Goal: Transaction & Acquisition: Purchase product/service

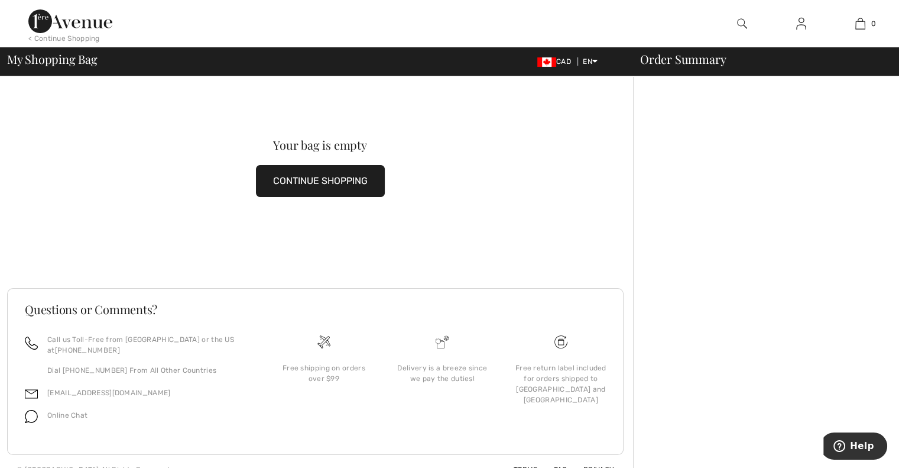
click at [798, 19] on img at bounding box center [801, 24] width 10 height 14
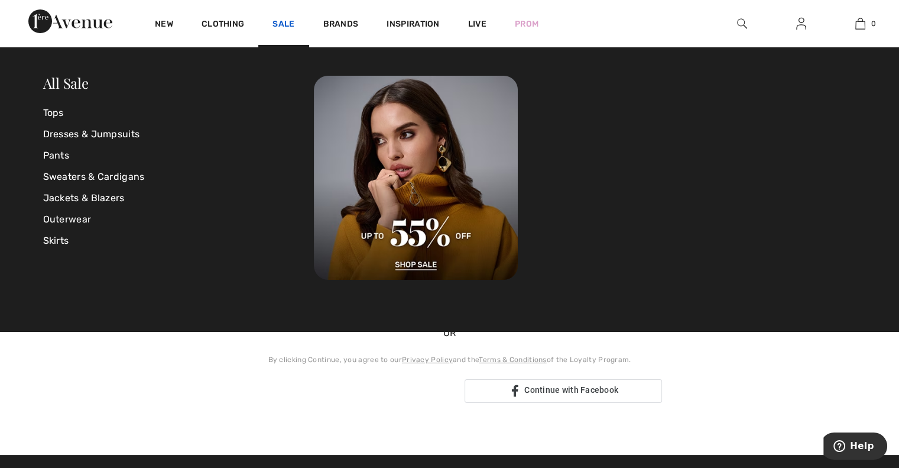
click at [282, 22] on link "Sale" at bounding box center [284, 25] width 22 height 12
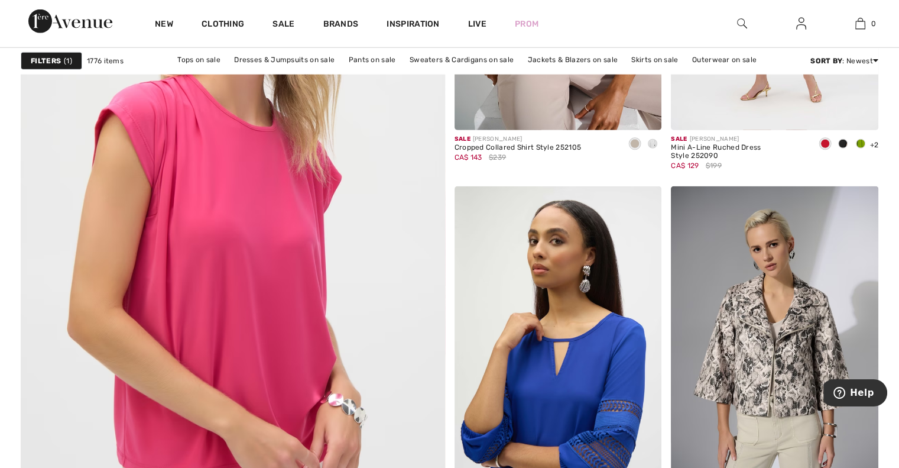
scroll to position [3429, 0]
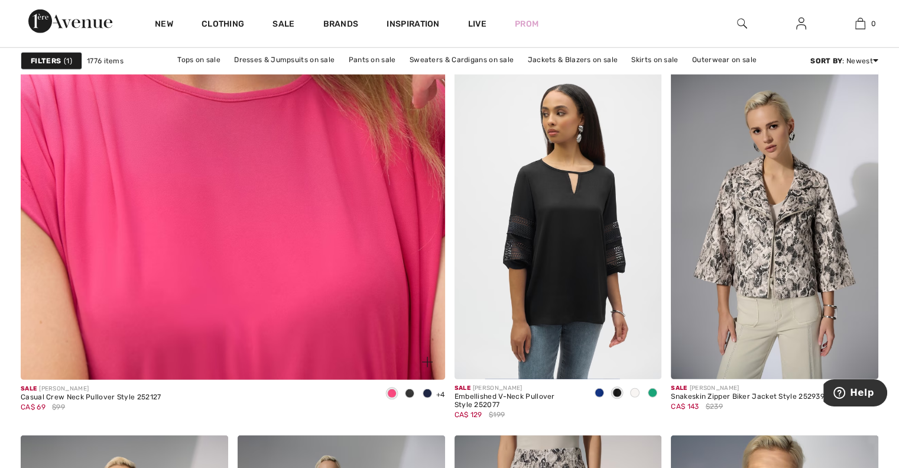
click at [265, 238] on img at bounding box center [232, 83] width 509 height 764
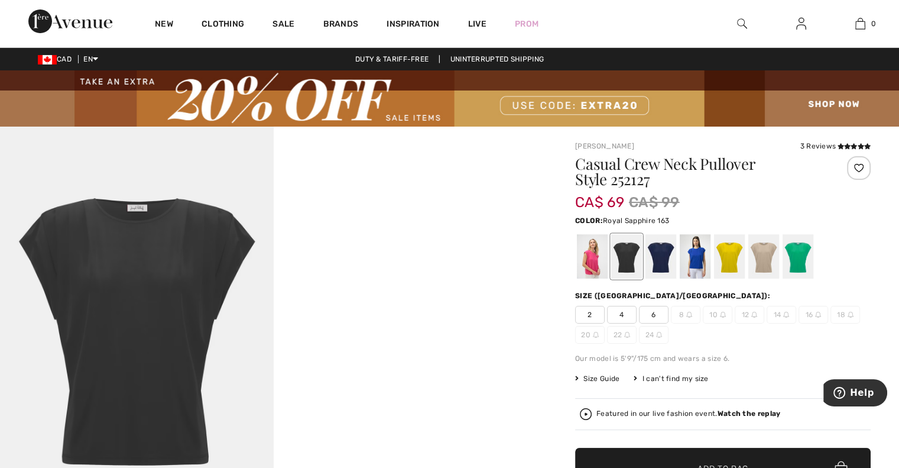
click at [692, 262] on div at bounding box center [695, 256] width 31 height 44
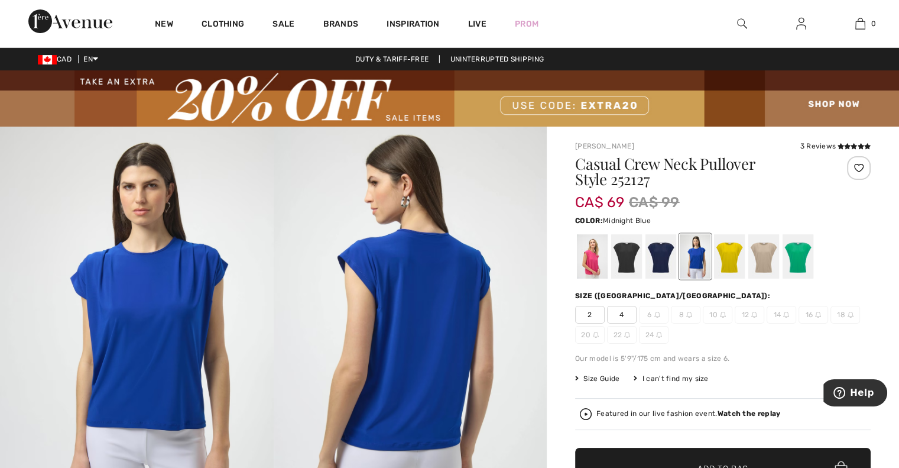
click at [668, 261] on div at bounding box center [661, 256] width 31 height 44
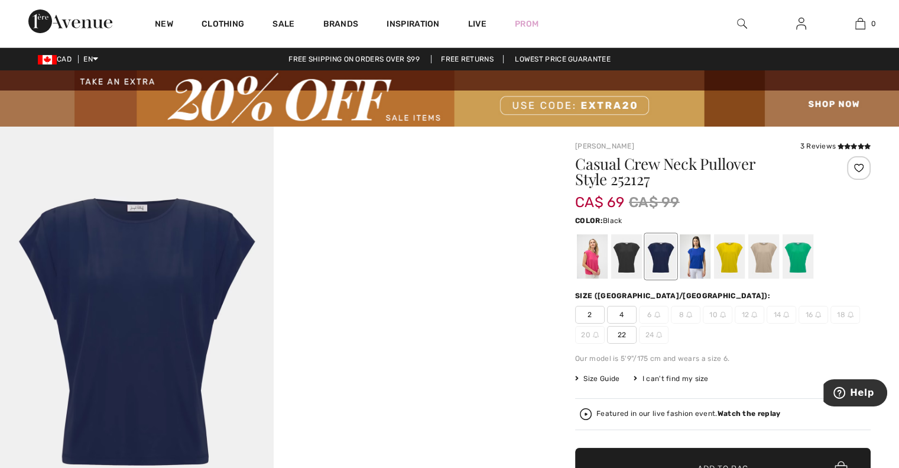
click at [626, 255] on div at bounding box center [626, 256] width 31 height 44
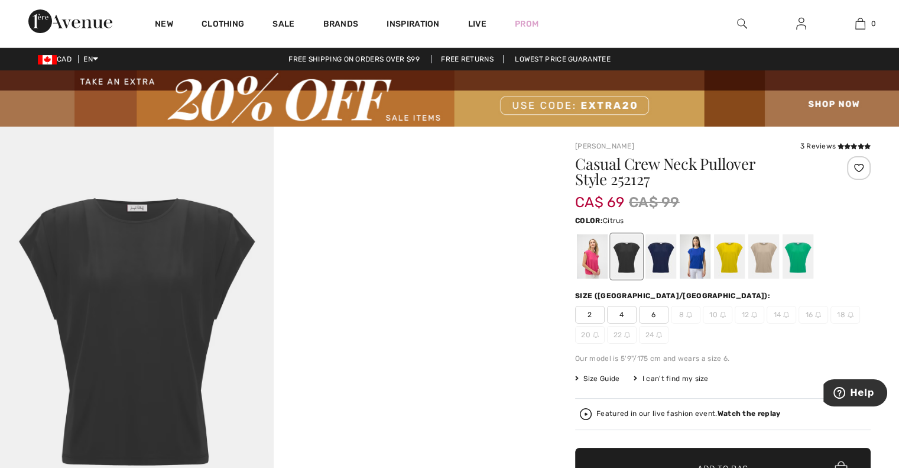
click at [730, 255] on div at bounding box center [729, 256] width 31 height 44
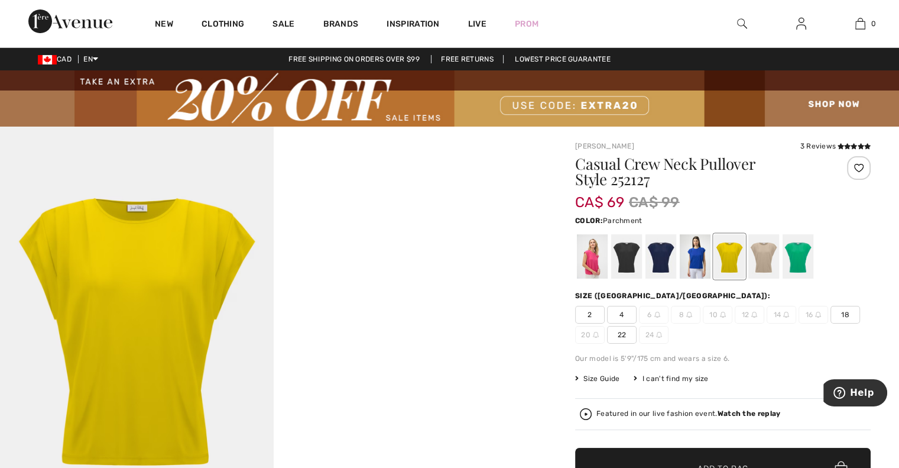
click at [766, 258] on div at bounding box center [763, 256] width 31 height 44
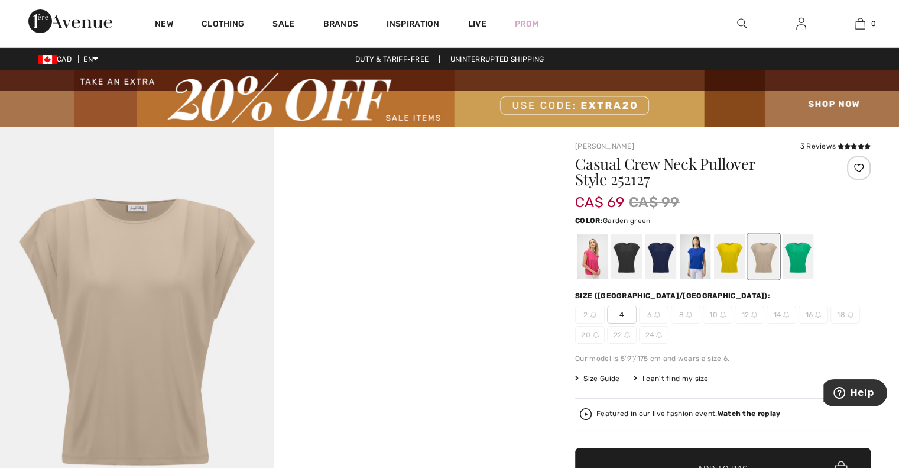
click at [802, 258] on div at bounding box center [798, 256] width 31 height 44
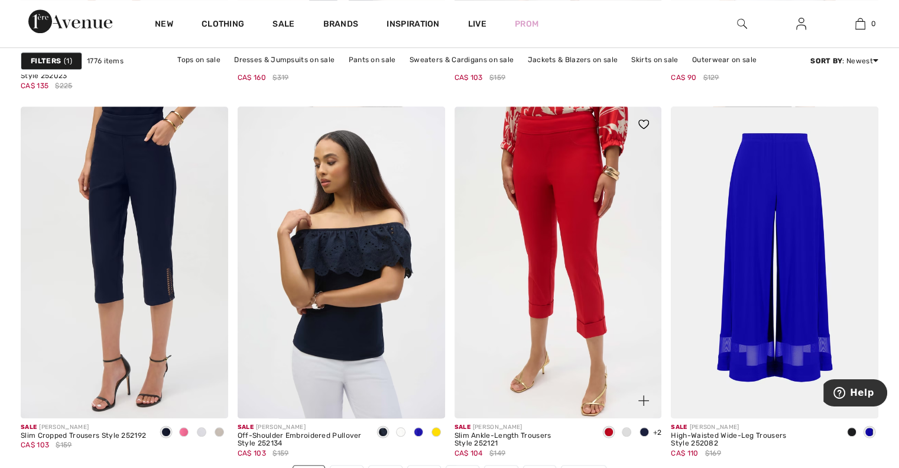
scroll to position [5439, 0]
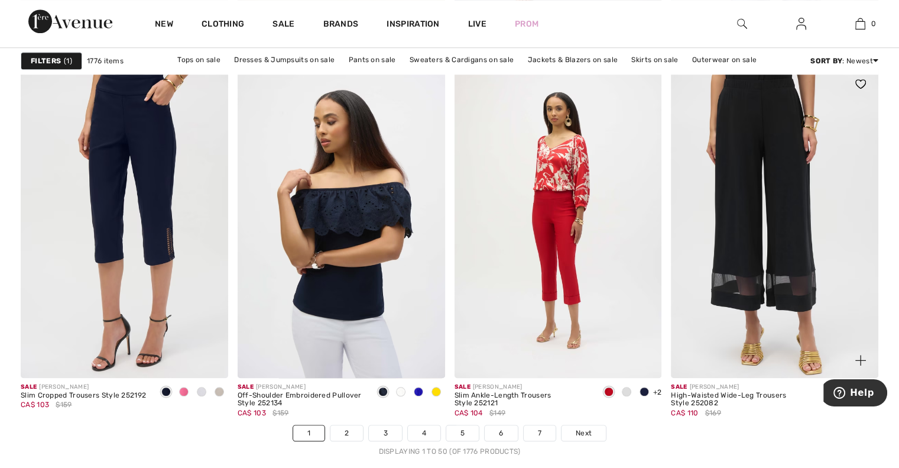
click at [773, 223] on img at bounding box center [775, 221] width 208 height 311
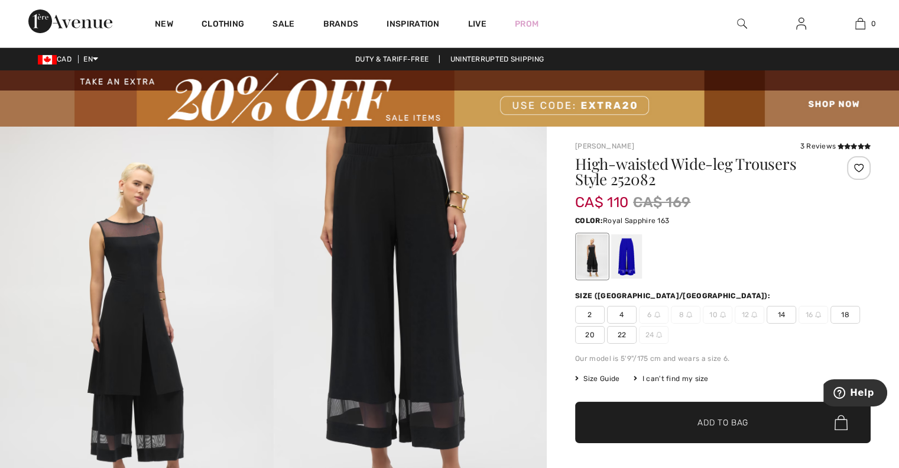
click at [621, 255] on div at bounding box center [626, 256] width 31 height 44
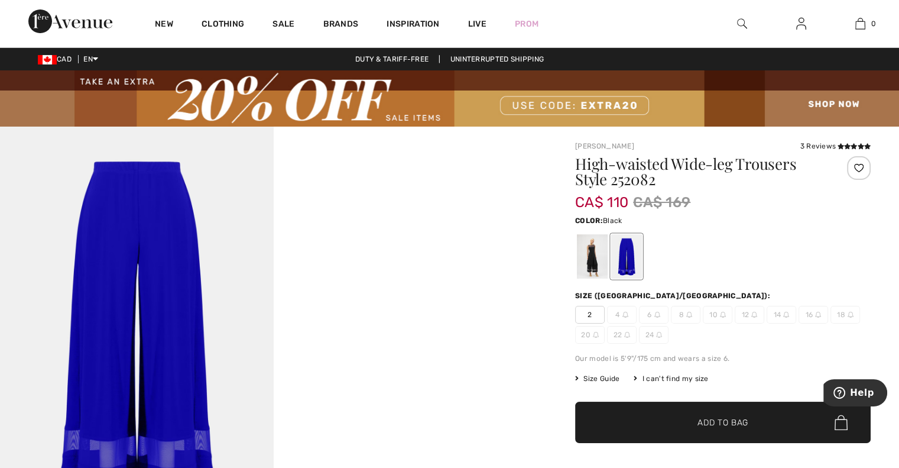
click at [592, 255] on div at bounding box center [592, 256] width 31 height 44
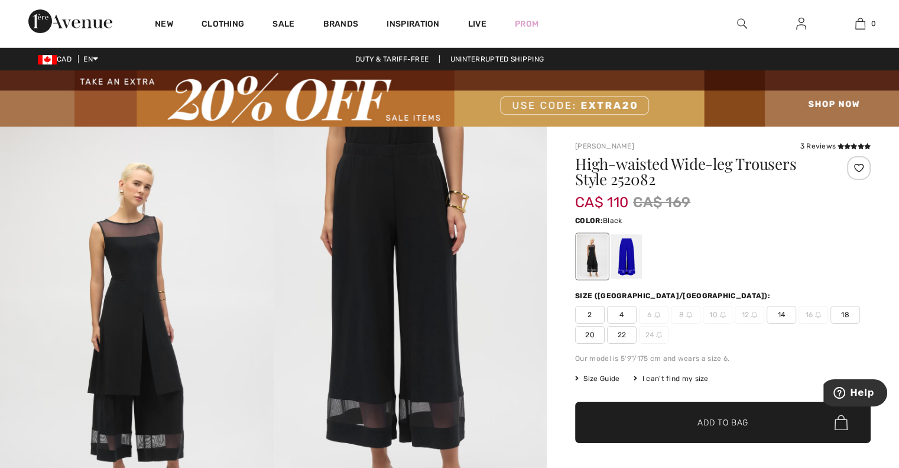
click at [785, 317] on span "14" at bounding box center [782, 315] width 30 height 18
click at [700, 418] on span "Add to Bag" at bounding box center [723, 422] width 51 height 12
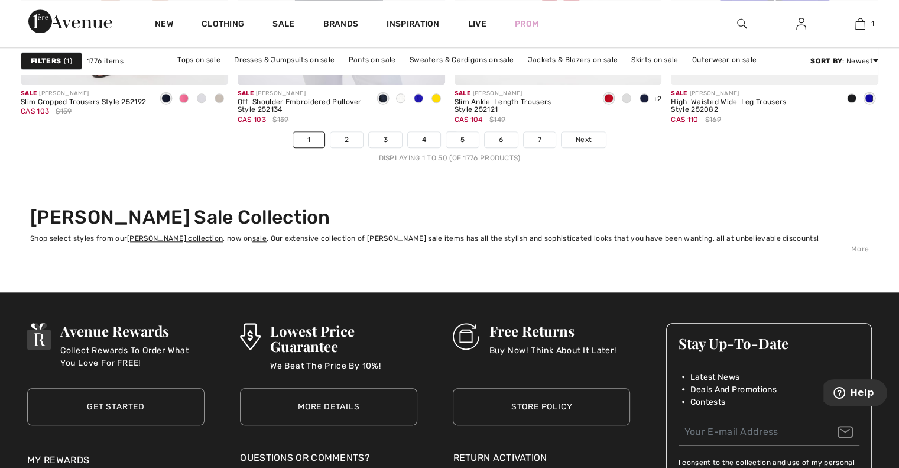
scroll to position [5735, 0]
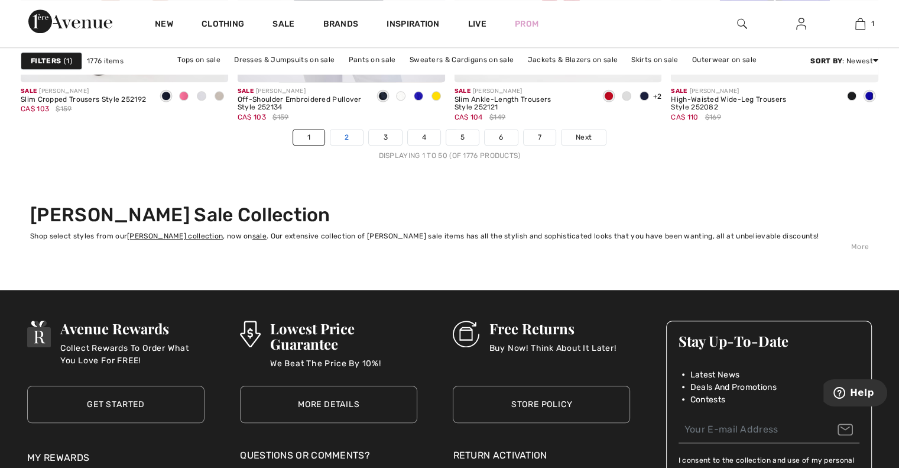
click at [348, 134] on link "2" at bounding box center [346, 136] width 33 height 15
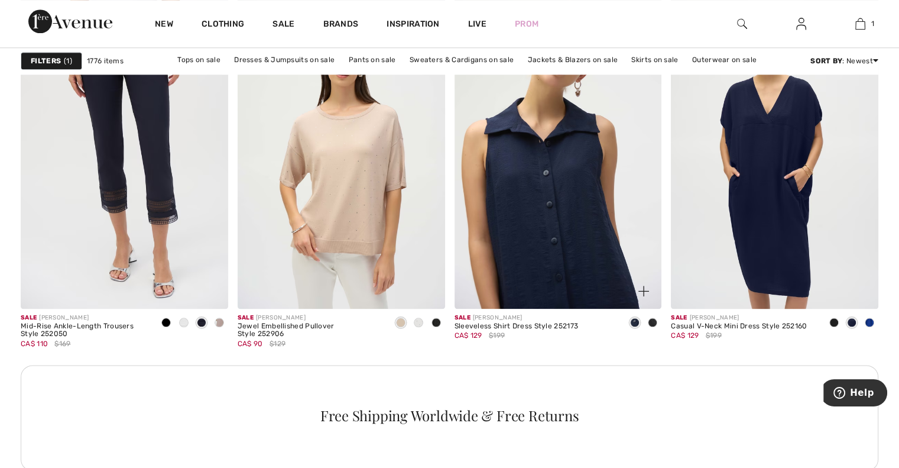
scroll to position [1360, 0]
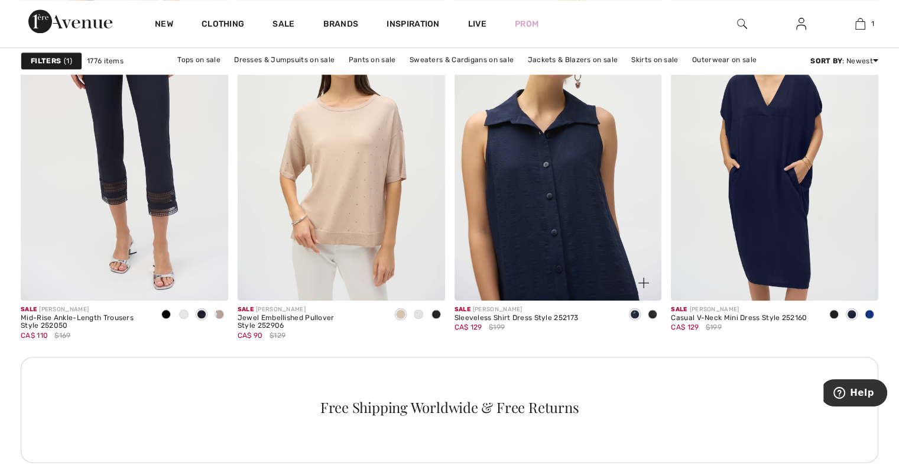
click at [513, 196] on img at bounding box center [559, 144] width 208 height 311
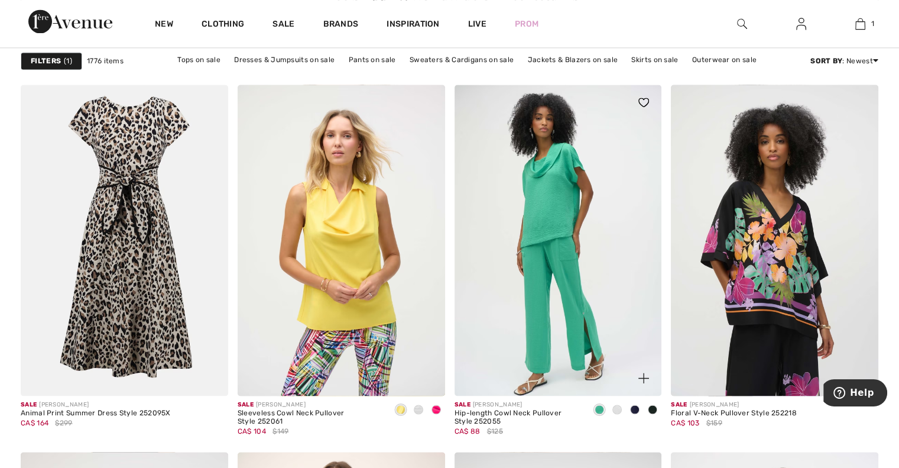
scroll to position [1774, 0]
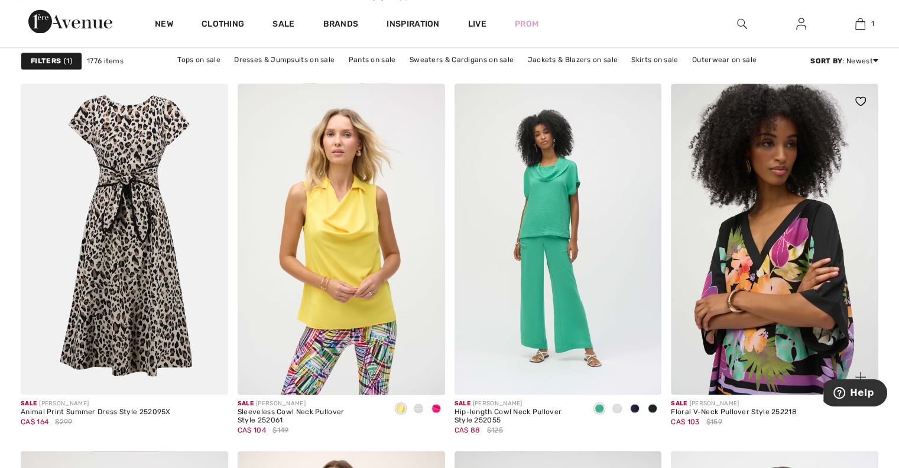
click at [821, 286] on img at bounding box center [775, 238] width 208 height 311
click at [759, 295] on img at bounding box center [775, 238] width 208 height 311
